Goal: Task Accomplishment & Management: Use online tool/utility

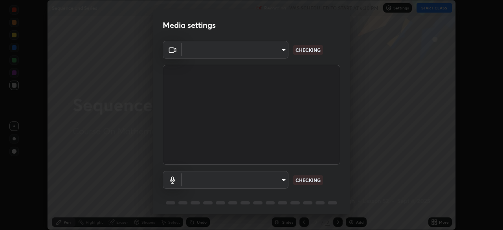
scroll to position [230, 503]
type input "094ffe3f61abc64f3ce73721aab664ef57d10a5fc7d187ad1ef3fa5fd4d2b427"
click at [285, 180] on body "Erase all Sequence and Series Recording WAS SCHEDULED TO START AT 6:30 PM Setti…" at bounding box center [251, 115] width 503 height 230
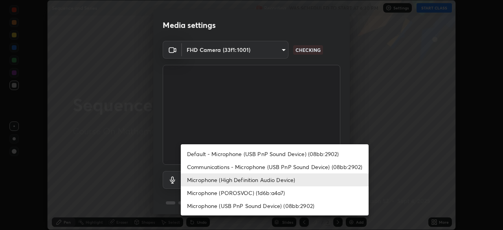
click at [293, 168] on li "Communications - Microphone (USB PnP Sound Device) (08bb:2902)" at bounding box center [275, 166] width 188 height 13
type input "communications"
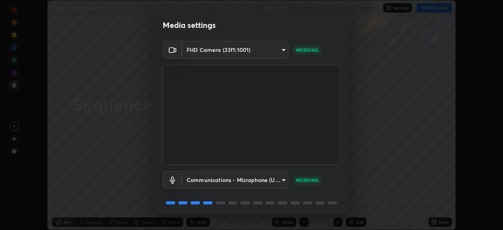
scroll to position [28, 0]
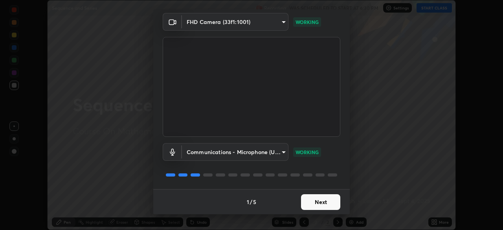
click at [326, 207] on button "Next" at bounding box center [320, 202] width 39 height 16
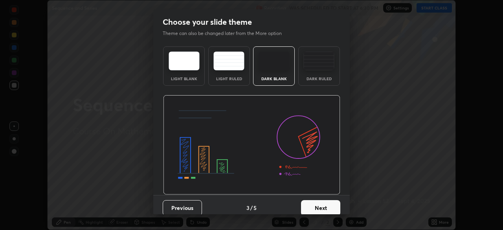
click at [329, 209] on button "Next" at bounding box center [320, 208] width 39 height 16
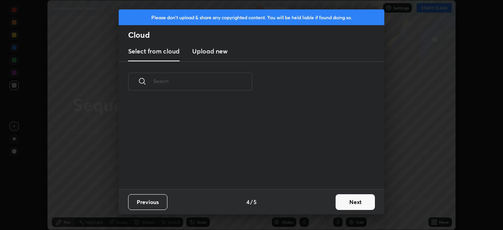
click at [336, 207] on button "Next" at bounding box center [354, 202] width 39 height 16
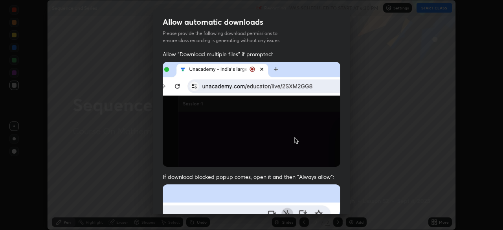
click at [352, 207] on div "Allow automatic downloads Please provide the following download permissions to …" at bounding box center [251, 115] width 503 height 230
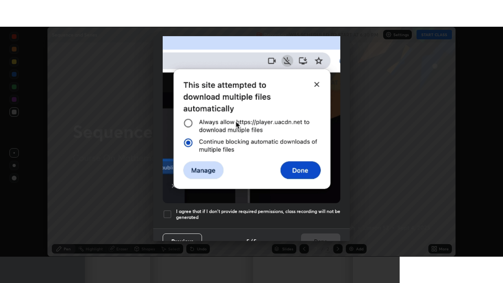
scroll to position [188, 0]
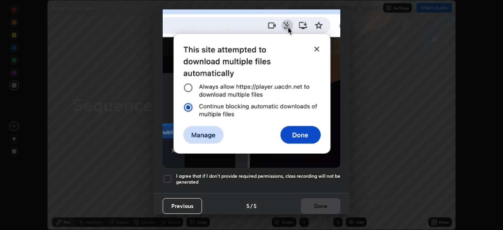
click at [168, 175] on div at bounding box center [167, 178] width 9 height 9
click at [313, 198] on button "Done" at bounding box center [320, 206] width 39 height 16
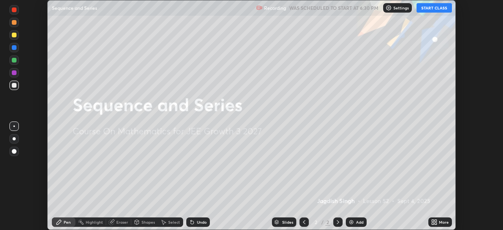
click at [432, 7] on button "START CLASS" at bounding box center [433, 7] width 35 height 9
click at [434, 9] on button "START CLASS" at bounding box center [433, 7] width 35 height 9
click at [441, 223] on div "More" at bounding box center [444, 222] width 10 height 4
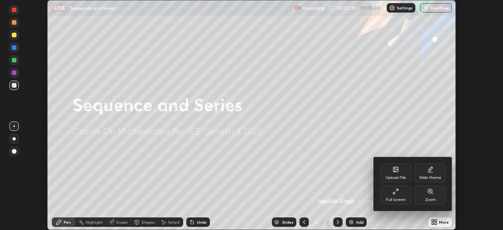
click at [395, 197] on div "Full screen" at bounding box center [396, 199] width 20 height 4
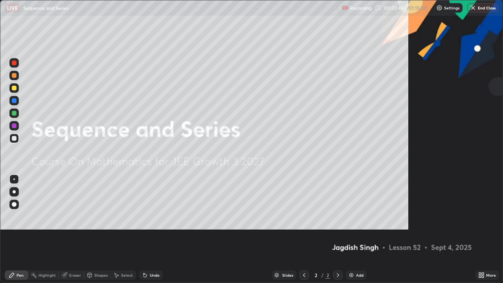
scroll to position [283, 503]
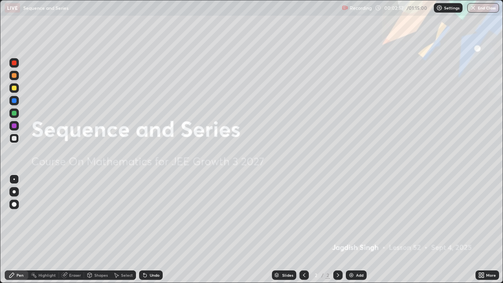
click at [359, 229] on div "Add" at bounding box center [359, 275] width 7 height 4
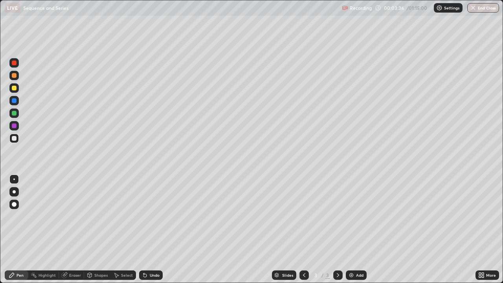
click at [14, 88] on div at bounding box center [14, 88] width 5 height 5
click at [15, 137] on div at bounding box center [14, 138] width 5 height 5
click at [16, 136] on div at bounding box center [14, 138] width 5 height 5
click at [15, 138] on div at bounding box center [14, 138] width 5 height 5
click at [14, 139] on div at bounding box center [14, 138] width 5 height 5
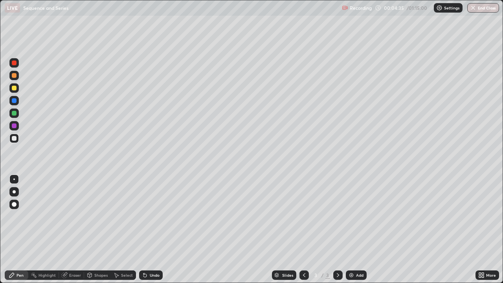
click at [16, 137] on div at bounding box center [14, 138] width 5 height 5
click at [16, 112] on div at bounding box center [14, 113] width 5 height 5
click at [17, 139] on div at bounding box center [13, 137] width 9 height 9
click at [15, 113] on div at bounding box center [14, 113] width 5 height 5
click at [16, 137] on div at bounding box center [14, 138] width 5 height 5
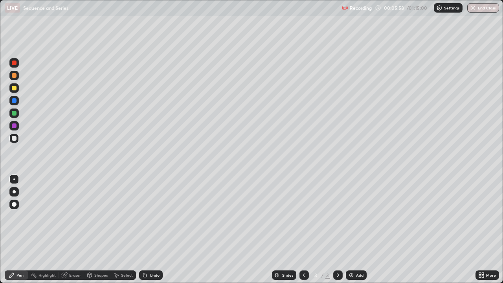
click at [17, 112] on div at bounding box center [13, 112] width 9 height 9
click at [15, 86] on div at bounding box center [14, 88] width 5 height 5
click at [15, 76] on div at bounding box center [14, 75] width 5 height 5
click at [69, 229] on div "Eraser" at bounding box center [71, 274] width 25 height 9
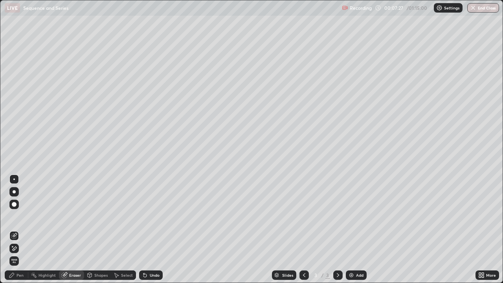
click at [23, 229] on div "Pen" at bounding box center [19, 275] width 7 height 4
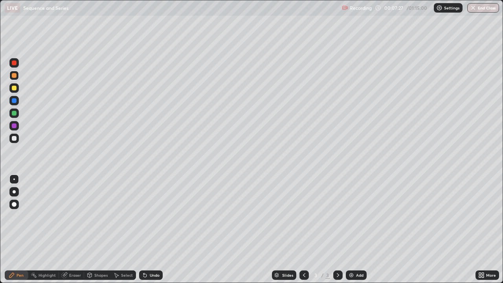
click at [15, 139] on div at bounding box center [14, 138] width 5 height 5
click at [349, 229] on img at bounding box center [351, 275] width 6 height 6
click at [302, 229] on icon at bounding box center [304, 275] width 6 height 6
click at [334, 229] on div at bounding box center [337, 274] width 9 height 9
click at [15, 73] on div at bounding box center [14, 75] width 5 height 5
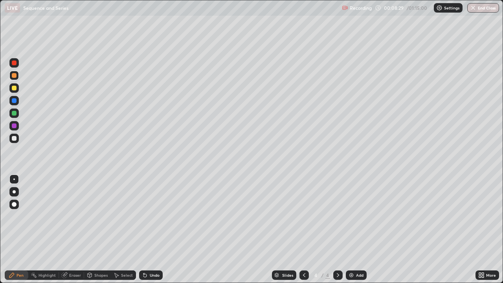
click at [14, 137] on div at bounding box center [14, 138] width 5 height 5
click at [303, 229] on icon at bounding box center [304, 275] width 6 height 6
click at [336, 229] on icon at bounding box center [338, 275] width 6 height 6
click at [16, 137] on div at bounding box center [14, 138] width 5 height 5
click at [17, 89] on div at bounding box center [13, 87] width 9 height 9
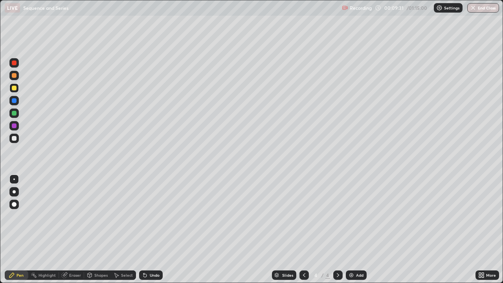
click at [15, 140] on div at bounding box center [14, 138] width 5 height 5
click at [16, 88] on div at bounding box center [14, 88] width 5 height 5
click at [17, 138] on div at bounding box center [13, 137] width 9 height 9
click at [347, 229] on div "Add" at bounding box center [356, 274] width 21 height 9
click at [15, 75] on div at bounding box center [14, 75] width 5 height 5
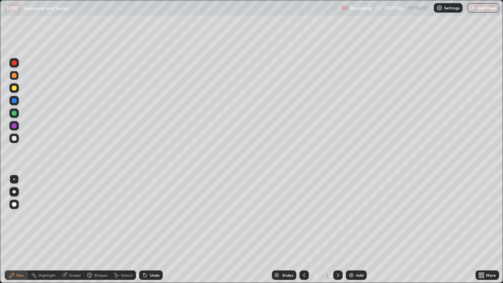
click at [15, 139] on div at bounding box center [14, 138] width 5 height 5
click at [12, 139] on div at bounding box center [14, 138] width 5 height 5
click at [14, 76] on div at bounding box center [14, 75] width 5 height 5
click at [16, 138] on div at bounding box center [14, 138] width 5 height 5
click at [15, 76] on div at bounding box center [14, 75] width 5 height 5
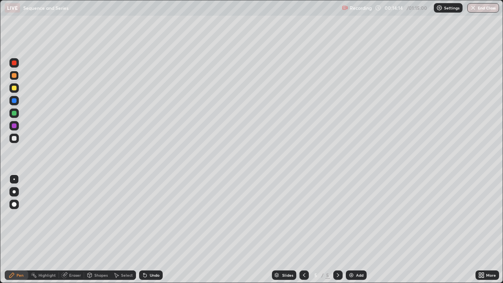
click at [13, 138] on div at bounding box center [14, 138] width 5 height 5
click at [13, 113] on div at bounding box center [14, 113] width 5 height 5
click at [348, 229] on img at bounding box center [351, 275] width 6 height 6
click at [13, 75] on div at bounding box center [14, 75] width 5 height 5
click at [75, 229] on div "Eraser" at bounding box center [71, 274] width 25 height 9
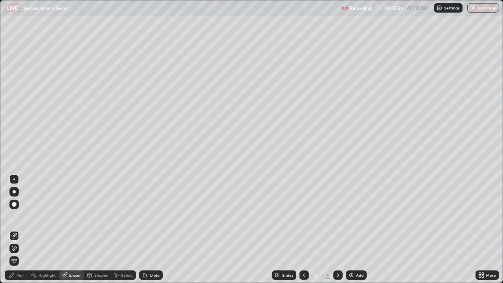
click at [17, 229] on div "Pen" at bounding box center [17, 274] width 24 height 9
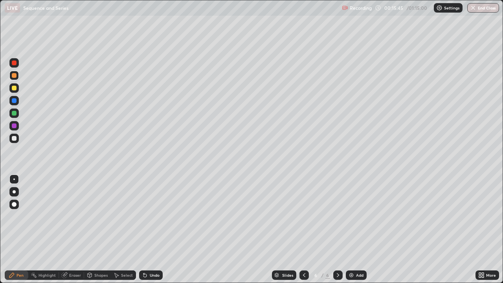
click at [15, 126] on div at bounding box center [14, 125] width 5 height 5
click at [15, 86] on div at bounding box center [14, 88] width 5 height 5
click at [16, 135] on div at bounding box center [13, 137] width 9 height 9
click at [13, 141] on div at bounding box center [13, 137] width 9 height 9
click at [15, 137] on div at bounding box center [14, 138] width 5 height 5
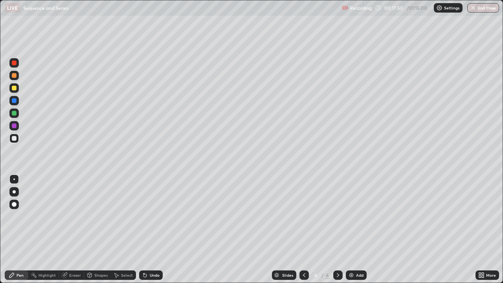
click at [15, 136] on div at bounding box center [14, 138] width 5 height 5
click at [15, 75] on div at bounding box center [14, 75] width 5 height 5
click at [303, 229] on icon at bounding box center [304, 275] width 6 height 6
click at [337, 229] on icon at bounding box center [338, 275] width 6 height 6
click at [18, 140] on div at bounding box center [13, 137] width 9 height 9
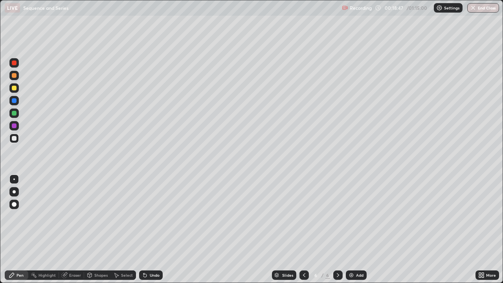
click at [333, 229] on div at bounding box center [337, 275] width 9 height 16
click at [17, 112] on div at bounding box center [13, 112] width 9 height 9
click at [17, 139] on div at bounding box center [13, 137] width 9 height 9
click at [17, 75] on div at bounding box center [13, 75] width 9 height 9
click at [17, 141] on div at bounding box center [13, 137] width 9 height 9
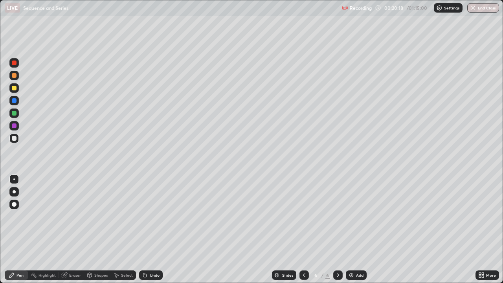
click at [18, 111] on div at bounding box center [13, 112] width 9 height 9
click at [17, 75] on div at bounding box center [13, 75] width 9 height 9
click at [18, 112] on div at bounding box center [13, 112] width 9 height 9
click at [358, 229] on div "Add" at bounding box center [359, 275] width 7 height 4
click at [15, 139] on div at bounding box center [14, 138] width 5 height 5
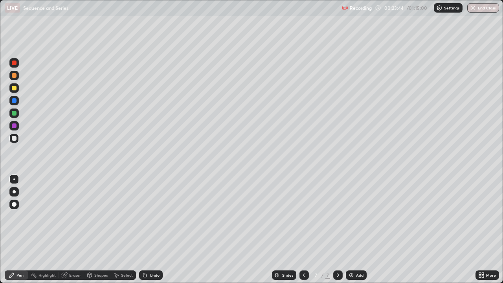
click at [15, 76] on div at bounding box center [14, 75] width 5 height 5
click at [17, 138] on div at bounding box center [13, 137] width 9 height 9
click at [17, 74] on div at bounding box center [13, 75] width 9 height 9
click at [11, 141] on div at bounding box center [13, 137] width 9 height 9
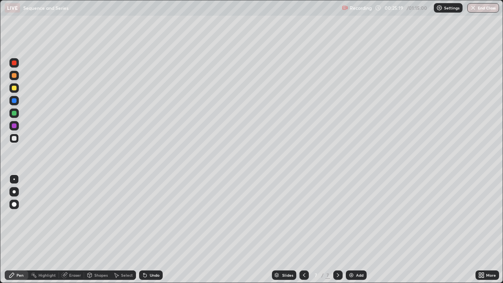
click at [13, 138] on div at bounding box center [14, 138] width 5 height 5
click at [15, 113] on div at bounding box center [14, 113] width 5 height 5
click at [15, 88] on div at bounding box center [14, 88] width 5 height 5
click at [17, 139] on div at bounding box center [13, 137] width 9 height 9
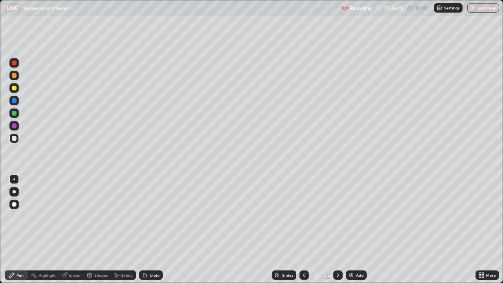
click at [18, 88] on div at bounding box center [13, 87] width 9 height 9
click at [15, 139] on div at bounding box center [14, 138] width 5 height 5
click at [351, 229] on img at bounding box center [351, 275] width 6 height 6
click at [15, 138] on div at bounding box center [14, 138] width 5 height 5
click at [16, 137] on div at bounding box center [14, 138] width 5 height 5
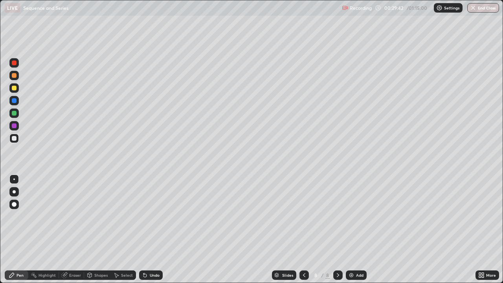
click at [18, 114] on div at bounding box center [13, 112] width 9 height 9
click at [12, 139] on div at bounding box center [14, 138] width 5 height 5
click at [15, 113] on div at bounding box center [14, 113] width 5 height 5
click at [76, 229] on div "Eraser" at bounding box center [71, 274] width 25 height 9
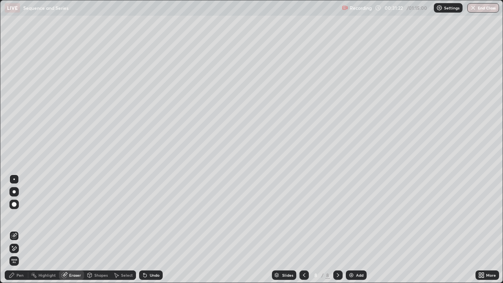
click at [22, 229] on div "Pen" at bounding box center [17, 274] width 24 height 9
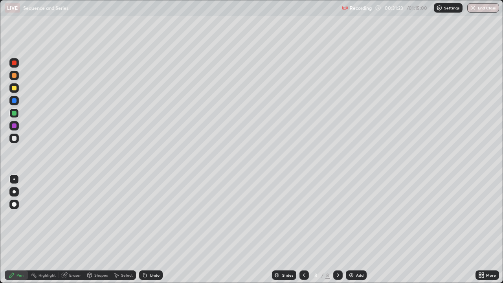
click at [15, 112] on div at bounding box center [14, 113] width 5 height 5
click at [14, 126] on div at bounding box center [14, 125] width 5 height 5
click at [18, 138] on div at bounding box center [13, 137] width 9 height 9
click at [76, 229] on div "Eraser" at bounding box center [75, 275] width 12 height 4
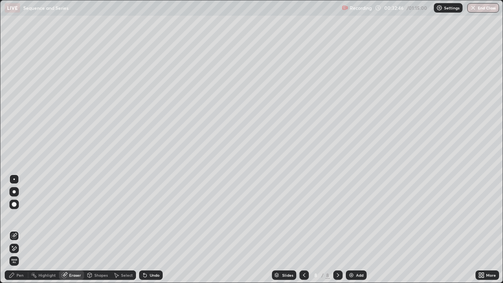
click at [20, 229] on div "Pen" at bounding box center [19, 275] width 7 height 4
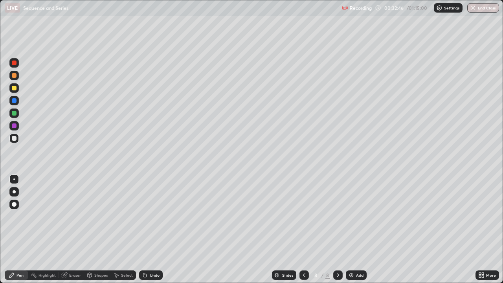
click at [15, 138] on div at bounding box center [14, 138] width 5 height 5
click at [17, 76] on div at bounding box center [13, 75] width 9 height 9
click at [346, 229] on div "Add" at bounding box center [356, 274] width 21 height 9
click at [300, 229] on div at bounding box center [303, 274] width 9 height 9
click at [336, 229] on icon at bounding box center [338, 275] width 6 height 6
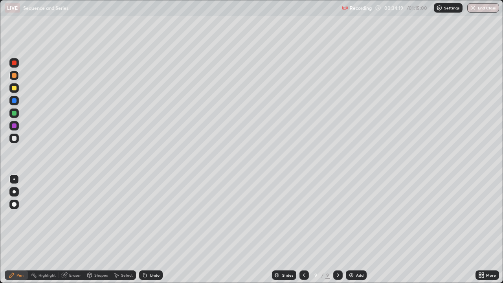
click at [15, 136] on div at bounding box center [14, 138] width 5 height 5
click at [14, 75] on div at bounding box center [14, 75] width 5 height 5
click at [18, 136] on div at bounding box center [13, 137] width 9 height 9
click at [75, 229] on div "Eraser" at bounding box center [71, 274] width 25 height 9
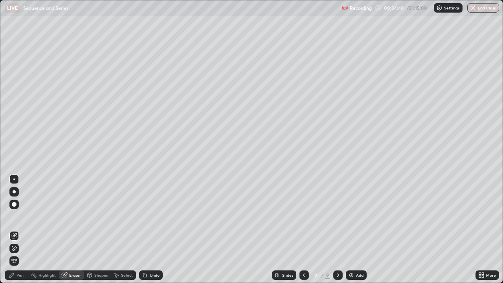
click at [24, 229] on div "Pen" at bounding box center [17, 274] width 24 height 9
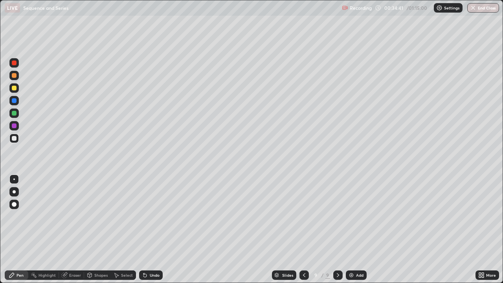
click at [15, 138] on div at bounding box center [14, 138] width 5 height 5
click at [15, 86] on div at bounding box center [14, 88] width 5 height 5
click at [15, 139] on div at bounding box center [14, 138] width 5 height 5
click at [18, 76] on div at bounding box center [13, 75] width 9 height 9
click at [15, 142] on div at bounding box center [13, 137] width 9 height 9
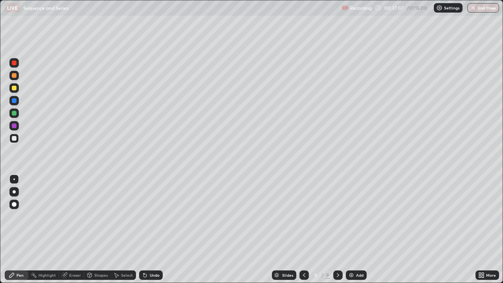
click at [11, 138] on div at bounding box center [13, 137] width 9 height 9
click at [76, 229] on div "Eraser" at bounding box center [75, 275] width 12 height 4
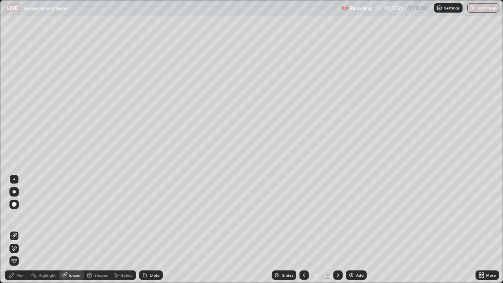
click at [22, 229] on div "Pen" at bounding box center [19, 275] width 7 height 4
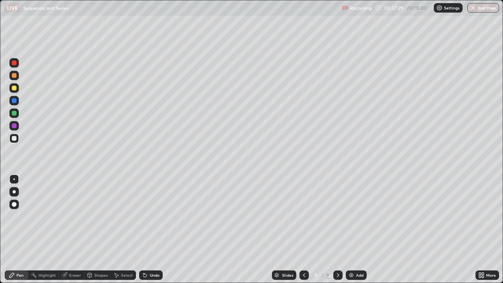
click at [14, 140] on div at bounding box center [14, 138] width 5 height 5
click at [15, 87] on div at bounding box center [14, 88] width 5 height 5
click at [76, 229] on div "Eraser" at bounding box center [75, 275] width 12 height 4
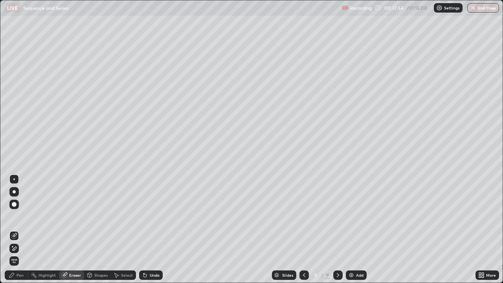
click at [24, 229] on div "Pen" at bounding box center [17, 274] width 24 height 9
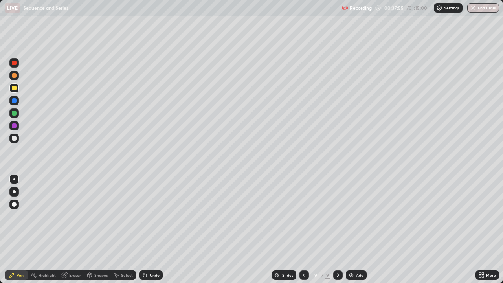
click at [18, 87] on div at bounding box center [13, 87] width 9 height 9
click at [17, 139] on div at bounding box center [13, 137] width 9 height 9
click at [350, 229] on img at bounding box center [351, 275] width 6 height 6
click at [351, 229] on div "Add" at bounding box center [356, 274] width 21 height 9
click at [14, 89] on div at bounding box center [14, 88] width 5 height 5
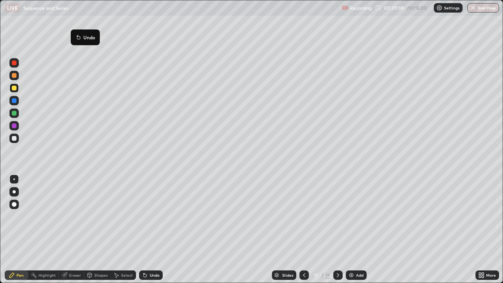
click at [76, 229] on div "Eraser" at bounding box center [71, 274] width 25 height 9
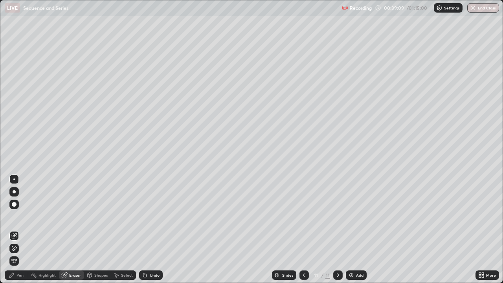
click at [16, 229] on div "Pen" at bounding box center [17, 274] width 24 height 9
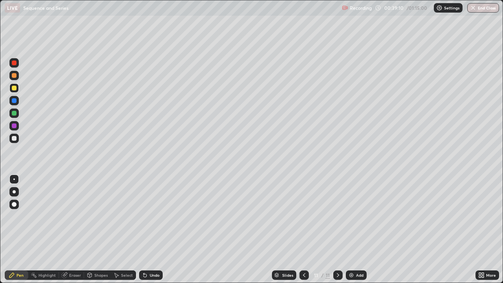
click at [14, 88] on div at bounding box center [14, 88] width 5 height 5
click at [15, 75] on div at bounding box center [14, 75] width 5 height 5
click at [15, 140] on div at bounding box center [14, 138] width 5 height 5
click at [13, 138] on div at bounding box center [14, 138] width 5 height 5
click at [80, 229] on div "Eraser" at bounding box center [71, 274] width 25 height 9
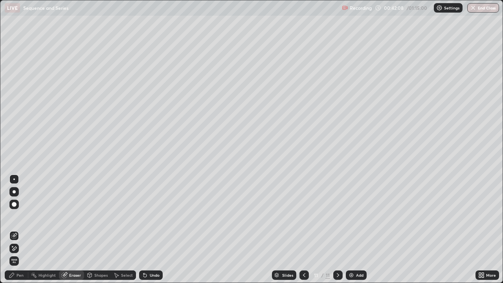
click at [22, 229] on div "Pen" at bounding box center [19, 275] width 7 height 4
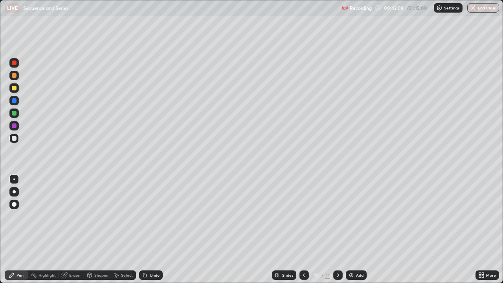
click at [16, 138] on div at bounding box center [14, 138] width 5 height 5
click at [15, 87] on div at bounding box center [14, 88] width 5 height 5
click at [13, 140] on div at bounding box center [14, 138] width 5 height 5
click at [14, 124] on div at bounding box center [14, 125] width 5 height 5
click at [73, 229] on div "Eraser" at bounding box center [75, 275] width 12 height 4
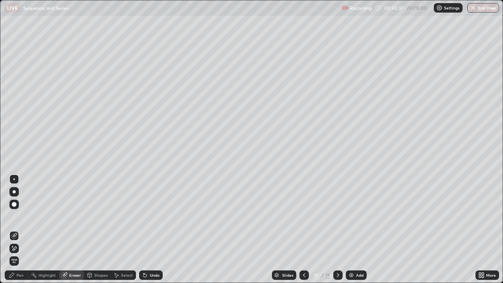
click at [21, 229] on div "Pen" at bounding box center [19, 275] width 7 height 4
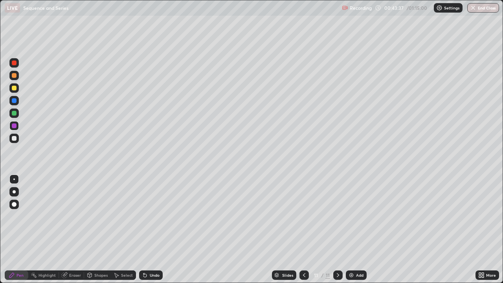
click at [18, 127] on div at bounding box center [13, 125] width 9 height 9
click at [352, 229] on img at bounding box center [351, 275] width 6 height 6
click at [14, 139] on div at bounding box center [14, 138] width 5 height 5
click at [16, 137] on div at bounding box center [14, 138] width 5 height 5
click at [13, 137] on div at bounding box center [14, 138] width 5 height 5
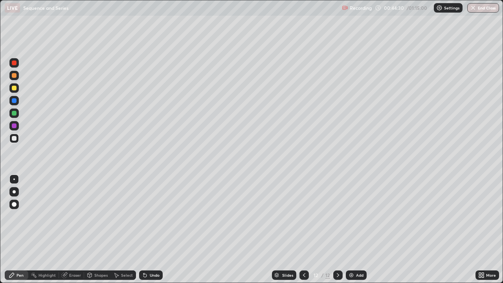
click at [14, 136] on div at bounding box center [14, 138] width 5 height 5
click at [18, 136] on div at bounding box center [13, 137] width 9 height 9
click at [17, 136] on div at bounding box center [13, 137] width 9 height 9
click at [16, 134] on div at bounding box center [13, 137] width 9 height 9
click at [15, 136] on div at bounding box center [14, 138] width 5 height 5
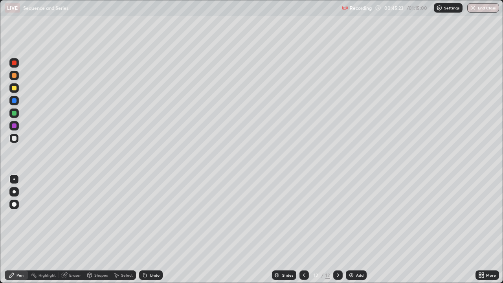
click at [13, 139] on div at bounding box center [14, 138] width 5 height 5
click at [13, 138] on div at bounding box center [14, 138] width 5 height 5
click at [15, 139] on div at bounding box center [14, 138] width 5 height 5
click at [14, 112] on div at bounding box center [14, 113] width 5 height 5
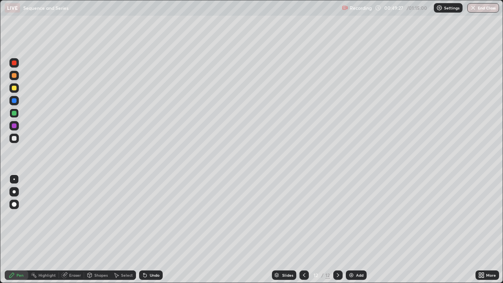
click at [15, 141] on div at bounding box center [13, 137] width 9 height 9
click at [15, 138] on div at bounding box center [14, 138] width 5 height 5
click at [13, 88] on div at bounding box center [14, 88] width 5 height 5
click at [18, 141] on div at bounding box center [13, 137] width 9 height 9
click at [79, 229] on div "Eraser" at bounding box center [71, 274] width 25 height 9
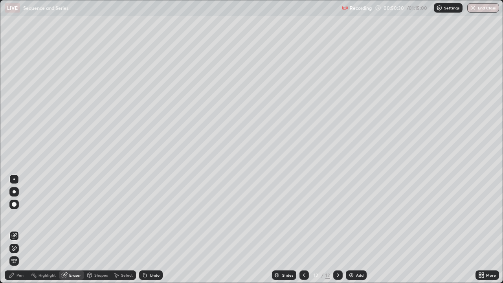
click at [21, 229] on div "Pen" at bounding box center [17, 274] width 24 height 9
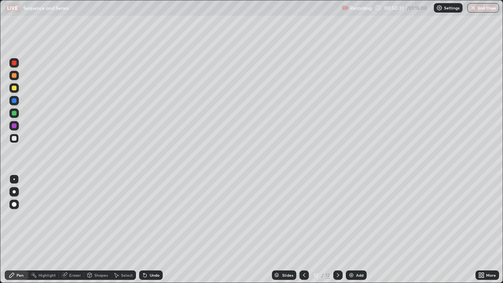
click at [14, 139] on div at bounding box center [14, 138] width 5 height 5
click at [15, 137] on div at bounding box center [14, 138] width 5 height 5
click at [70, 229] on div "Eraser" at bounding box center [71, 274] width 25 height 9
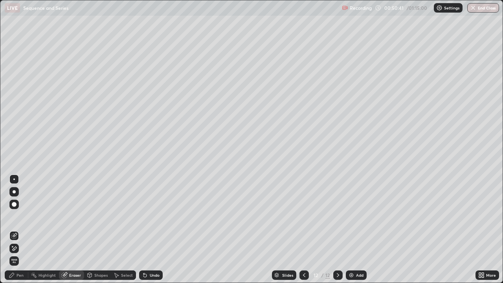
click at [20, 229] on div "Pen" at bounding box center [19, 275] width 7 height 4
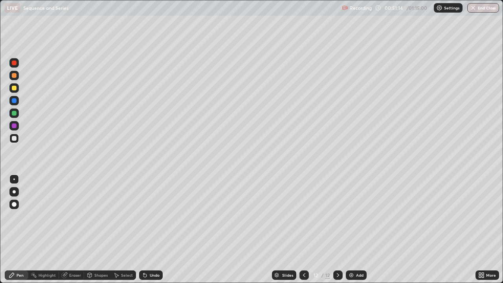
click at [14, 99] on div at bounding box center [14, 100] width 5 height 5
click at [15, 138] on div at bounding box center [14, 138] width 5 height 5
click at [18, 140] on div at bounding box center [13, 137] width 9 height 9
click at [18, 89] on div at bounding box center [13, 87] width 9 height 9
click at [17, 137] on div at bounding box center [13, 137] width 9 height 9
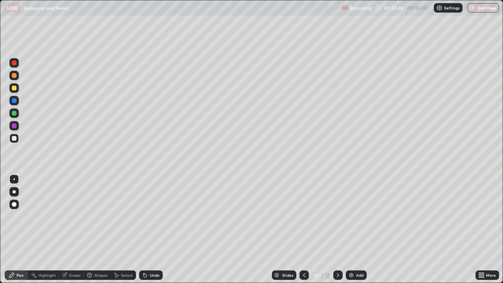
click at [351, 229] on img at bounding box center [351, 275] width 6 height 6
click at [16, 136] on div at bounding box center [13, 137] width 9 height 9
click at [14, 75] on div at bounding box center [14, 75] width 5 height 5
click at [77, 229] on div "Eraser" at bounding box center [75, 275] width 12 height 4
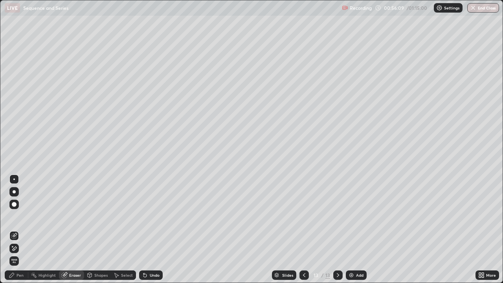
click at [20, 229] on div "Pen" at bounding box center [19, 275] width 7 height 4
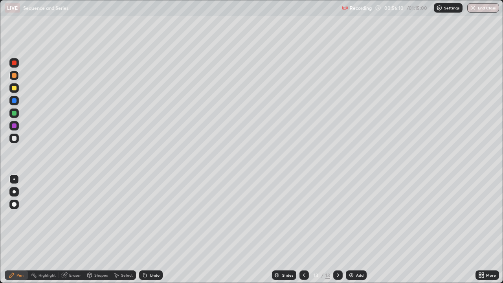
click at [16, 86] on div at bounding box center [14, 88] width 5 height 5
click at [15, 139] on div at bounding box center [14, 138] width 5 height 5
click at [17, 138] on div at bounding box center [13, 137] width 9 height 9
click at [15, 140] on div at bounding box center [14, 138] width 5 height 5
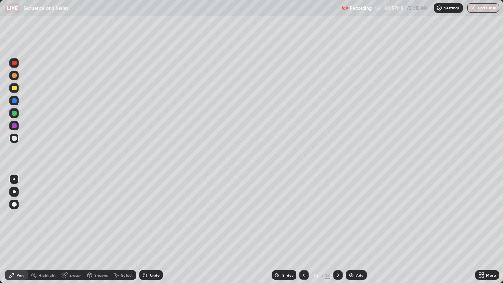
click at [77, 229] on div "Eraser" at bounding box center [71, 274] width 25 height 9
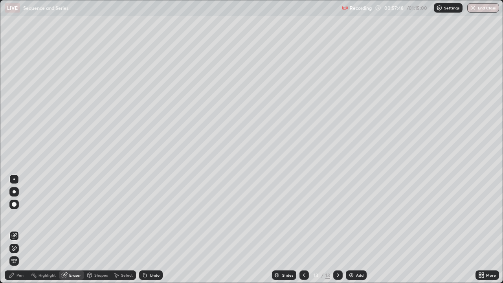
click at [24, 229] on div "Pen" at bounding box center [17, 274] width 24 height 9
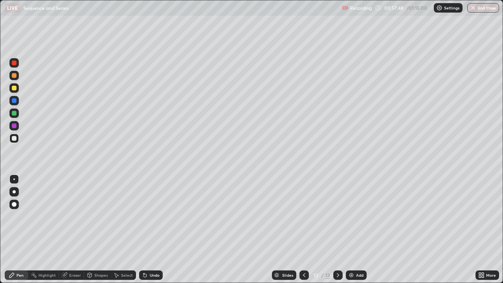
click at [17, 139] on div at bounding box center [13, 137] width 9 height 9
click at [73, 229] on div "Eraser" at bounding box center [75, 275] width 12 height 4
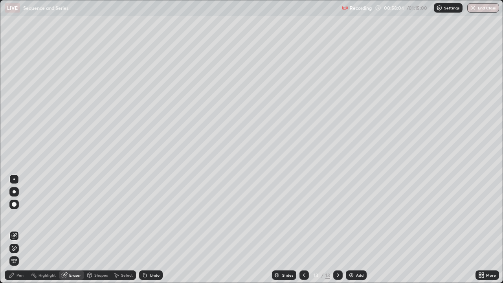
click at [20, 229] on div "Pen" at bounding box center [19, 275] width 7 height 4
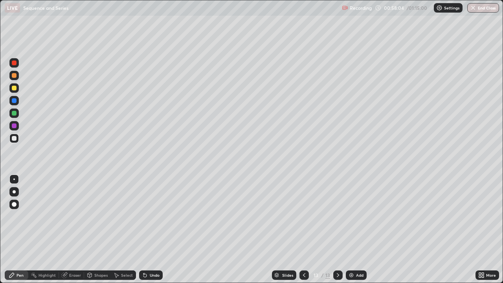
click at [13, 141] on div at bounding box center [13, 137] width 9 height 9
click at [17, 139] on div at bounding box center [13, 137] width 9 height 9
click at [78, 229] on div "Eraser" at bounding box center [75, 275] width 12 height 4
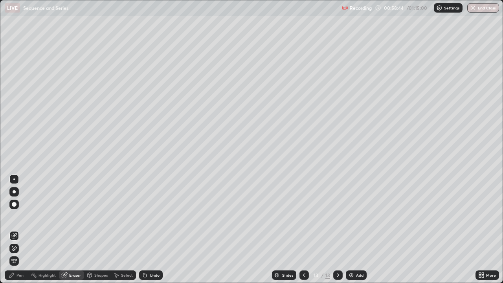
click at [25, 229] on div "Pen" at bounding box center [17, 274] width 24 height 9
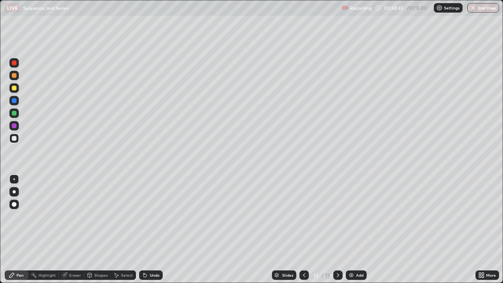
click at [17, 139] on div at bounding box center [13, 137] width 9 height 9
click at [17, 88] on div at bounding box center [13, 87] width 9 height 9
click at [16, 137] on div at bounding box center [14, 138] width 5 height 5
click at [77, 229] on div "Eraser" at bounding box center [75, 275] width 12 height 4
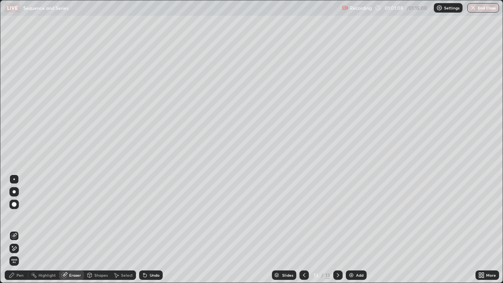
click at [22, 229] on div "Pen" at bounding box center [17, 274] width 24 height 9
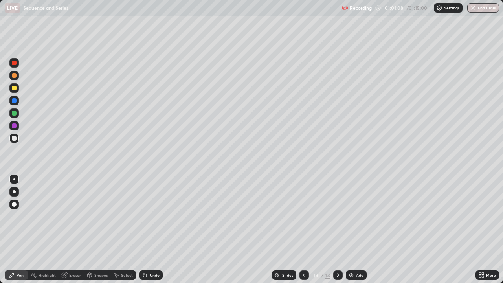
click at [13, 139] on div at bounding box center [14, 138] width 5 height 5
click at [347, 229] on div "Add" at bounding box center [356, 274] width 21 height 9
click at [15, 89] on div at bounding box center [14, 88] width 5 height 5
click at [15, 88] on div at bounding box center [14, 88] width 5 height 5
click at [15, 139] on div at bounding box center [14, 138] width 5 height 5
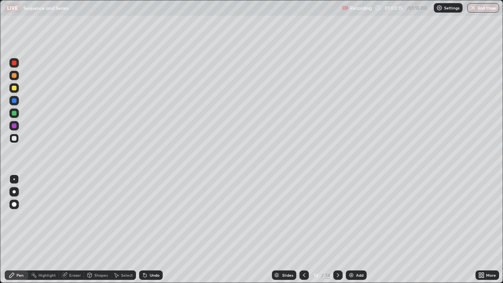
click at [14, 139] on div at bounding box center [14, 138] width 5 height 5
click at [17, 140] on div at bounding box center [13, 137] width 9 height 9
click at [15, 141] on div at bounding box center [13, 137] width 9 height 9
click at [78, 229] on div "Eraser" at bounding box center [75, 275] width 12 height 4
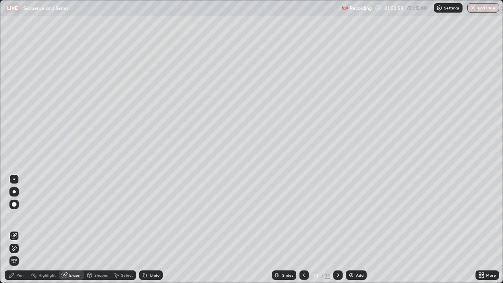
click at [24, 229] on div "Pen" at bounding box center [17, 274] width 24 height 9
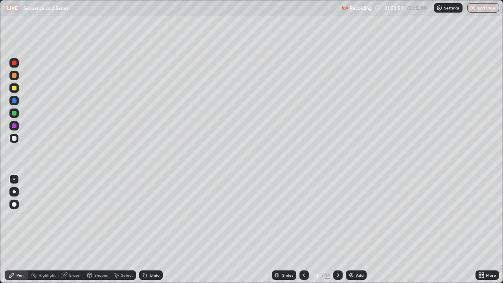
click at [18, 139] on div at bounding box center [13, 137] width 9 height 9
click at [74, 229] on div "Eraser" at bounding box center [75, 275] width 12 height 4
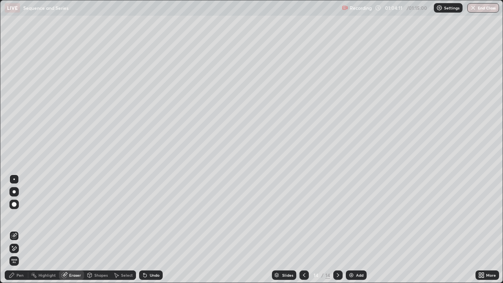
click at [22, 229] on div "Pen" at bounding box center [19, 275] width 7 height 4
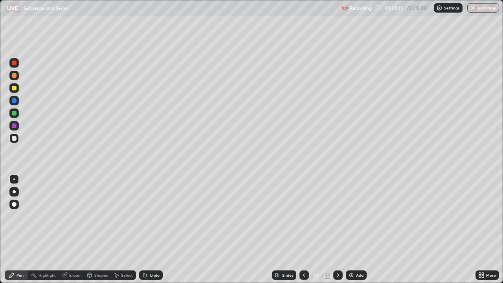
click at [17, 137] on div at bounding box center [13, 137] width 9 height 9
click at [13, 137] on div at bounding box center [14, 138] width 5 height 5
click at [15, 137] on div at bounding box center [14, 138] width 5 height 5
click at [13, 87] on div at bounding box center [14, 88] width 5 height 5
click at [14, 123] on div at bounding box center [14, 125] width 5 height 5
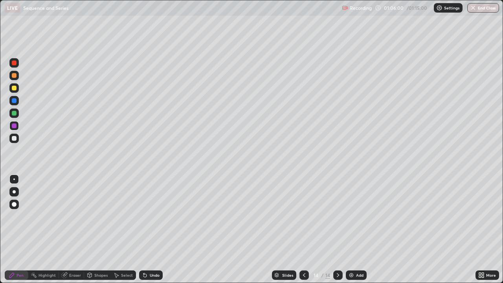
click at [12, 140] on div at bounding box center [14, 138] width 5 height 5
click at [73, 229] on div "Eraser" at bounding box center [71, 274] width 25 height 9
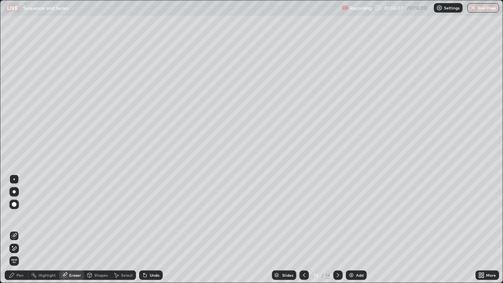
click at [18, 229] on div "Pen" at bounding box center [17, 274] width 24 height 9
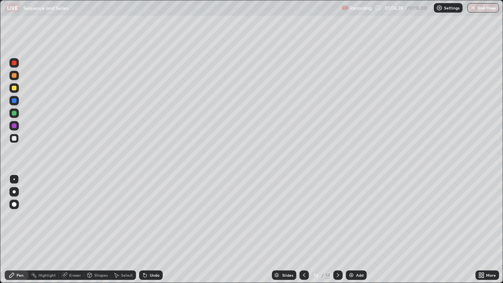
click at [13, 79] on div at bounding box center [13, 75] width 9 height 9
click at [13, 116] on div at bounding box center [13, 112] width 9 height 9
click at [15, 113] on div at bounding box center [14, 113] width 5 height 5
click at [478, 7] on button "End Class" at bounding box center [483, 7] width 31 height 9
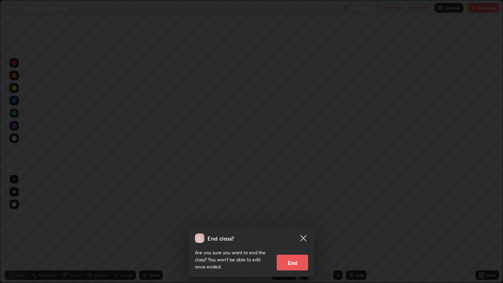
click at [288, 229] on button "End" at bounding box center [291, 262] width 31 height 16
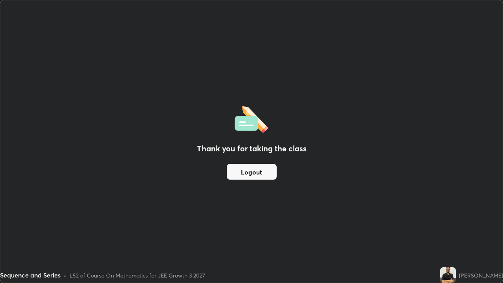
click at [252, 176] on button "Logout" at bounding box center [252, 172] width 50 height 16
click at [255, 174] on button "Logout" at bounding box center [252, 172] width 50 height 16
click at [257, 174] on button "Logout" at bounding box center [252, 172] width 50 height 16
click at [258, 172] on button "Logout" at bounding box center [252, 172] width 50 height 16
click at [261, 168] on button "Logout" at bounding box center [252, 172] width 50 height 16
